Goal: Task Accomplishment & Management: Complete application form

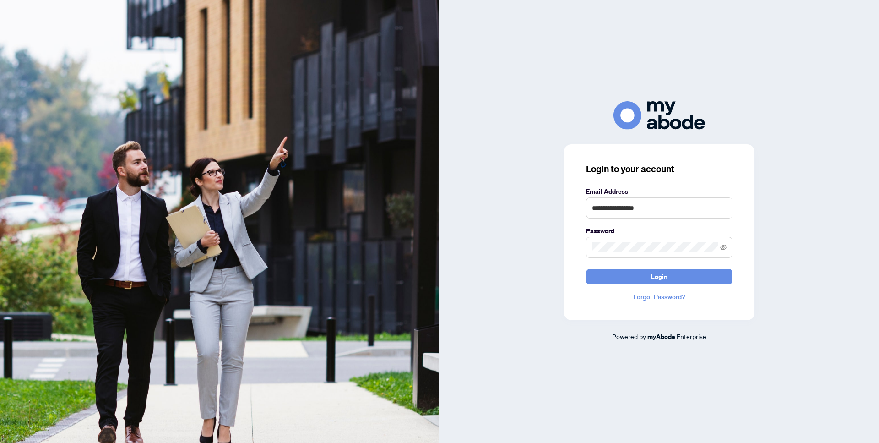
click at [681, 272] on button "Login" at bounding box center [659, 277] width 147 height 16
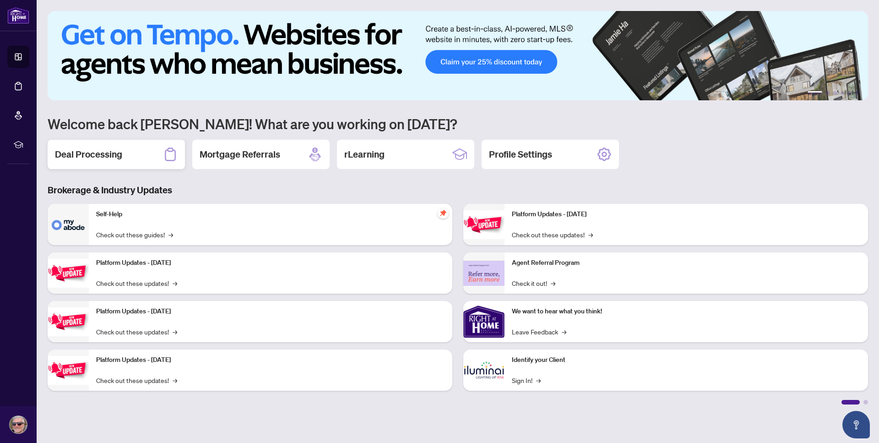
click at [73, 156] on h2 "Deal Processing" at bounding box center [88, 154] width 67 height 13
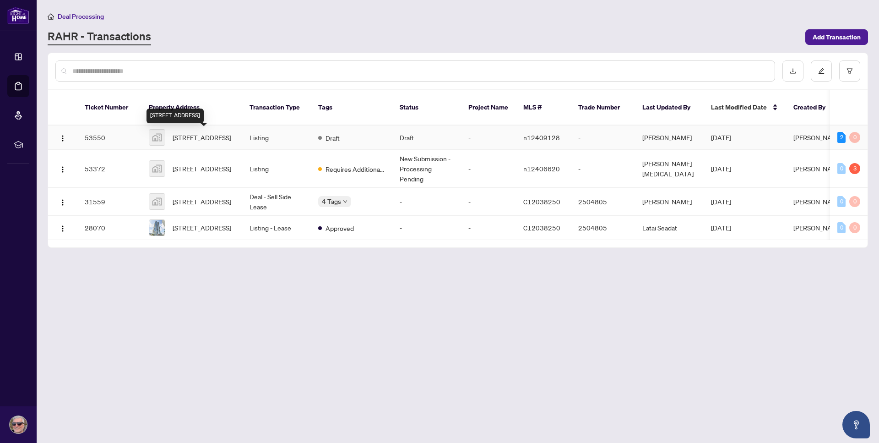
click at [214, 140] on span "[STREET_ADDRESS]" at bounding box center [202, 137] width 59 height 10
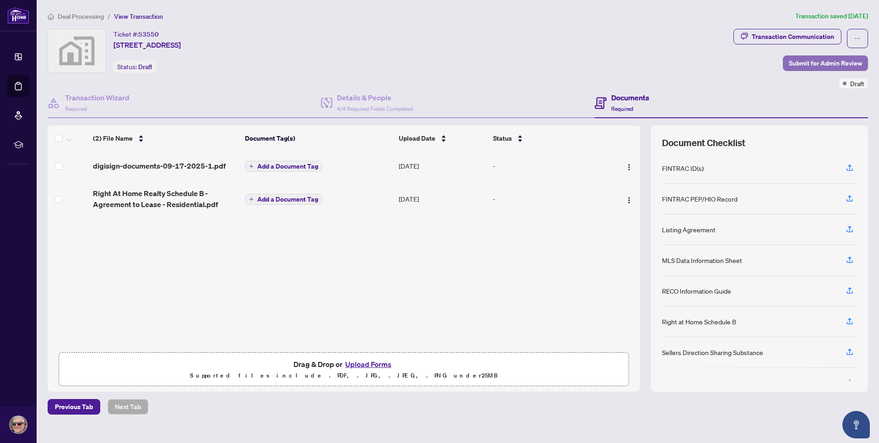
click at [827, 64] on span "Submit for Admin Review" at bounding box center [825, 63] width 73 height 15
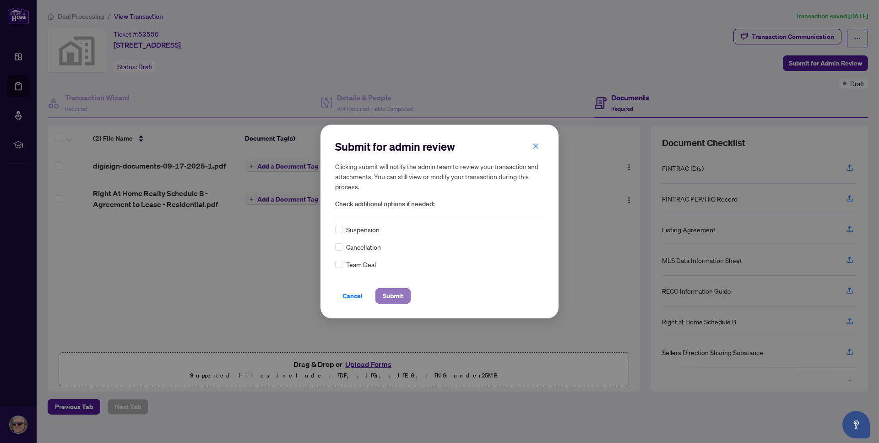
click at [398, 292] on span "Submit" at bounding box center [393, 296] width 21 height 15
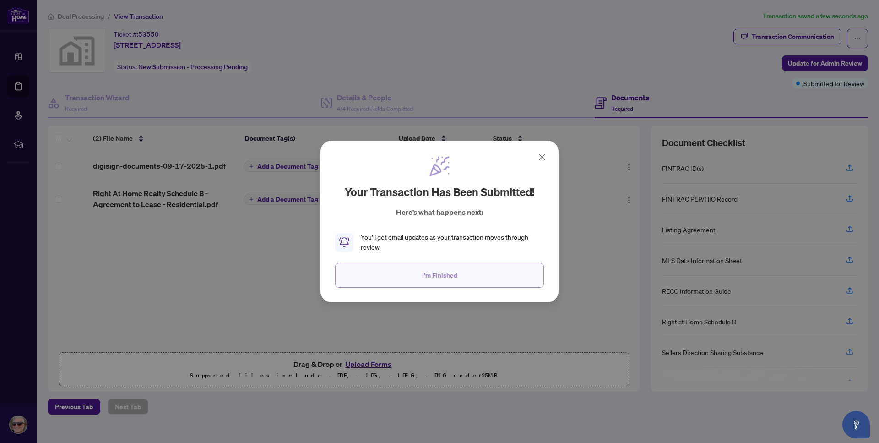
click at [439, 283] on span "I'm Finished" at bounding box center [439, 275] width 35 height 15
